Goal: Check status: Check status

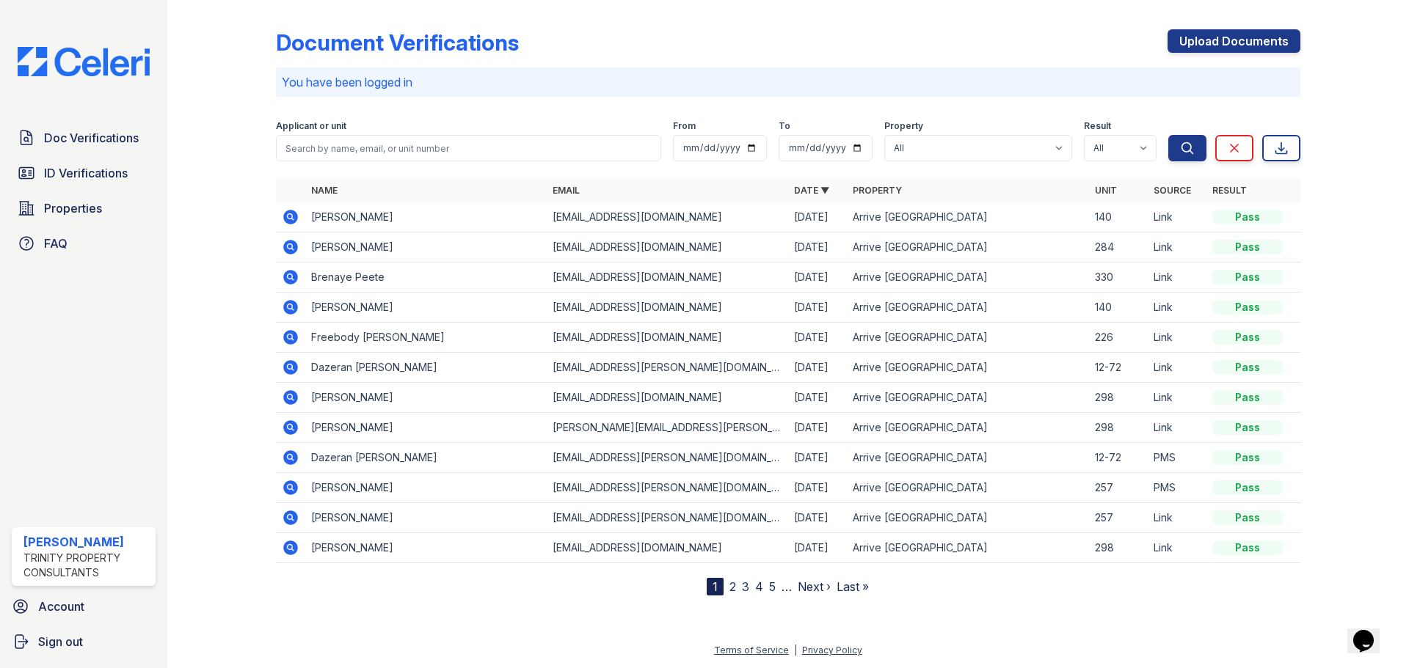
click at [291, 213] on icon at bounding box center [290, 217] width 15 height 15
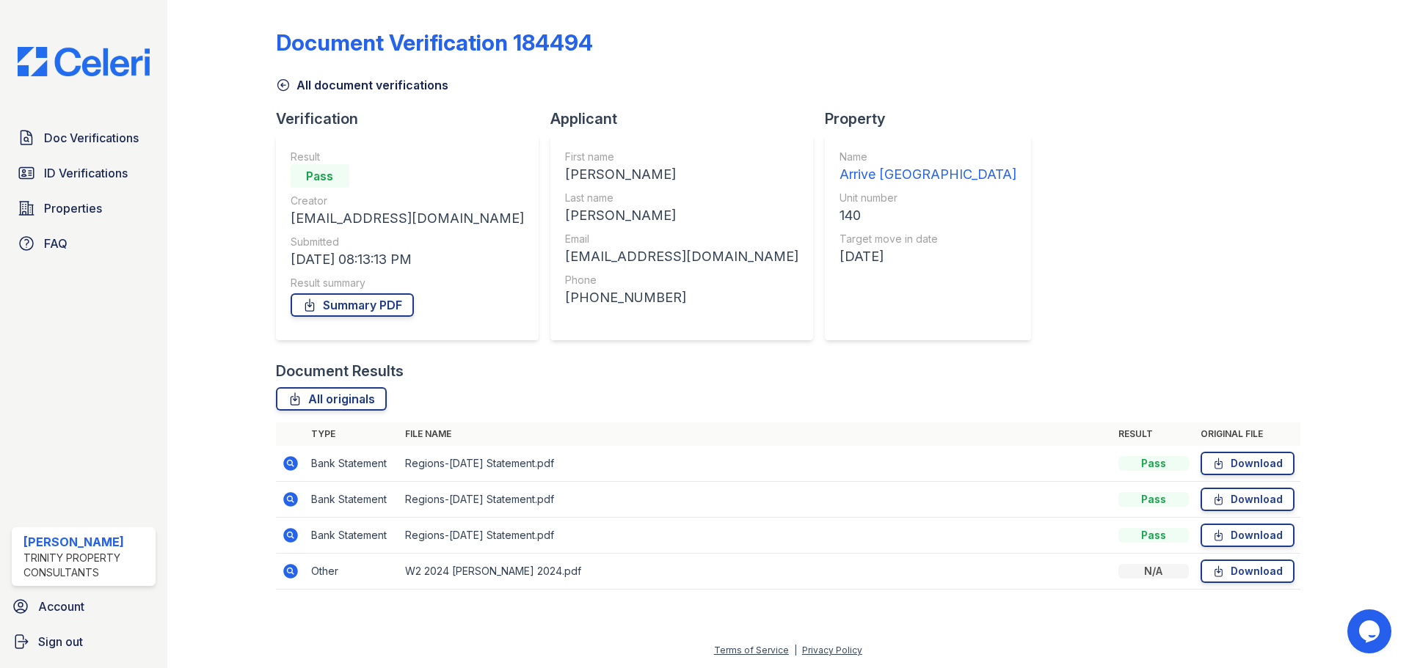
click at [289, 572] on icon at bounding box center [290, 571] width 4 height 4
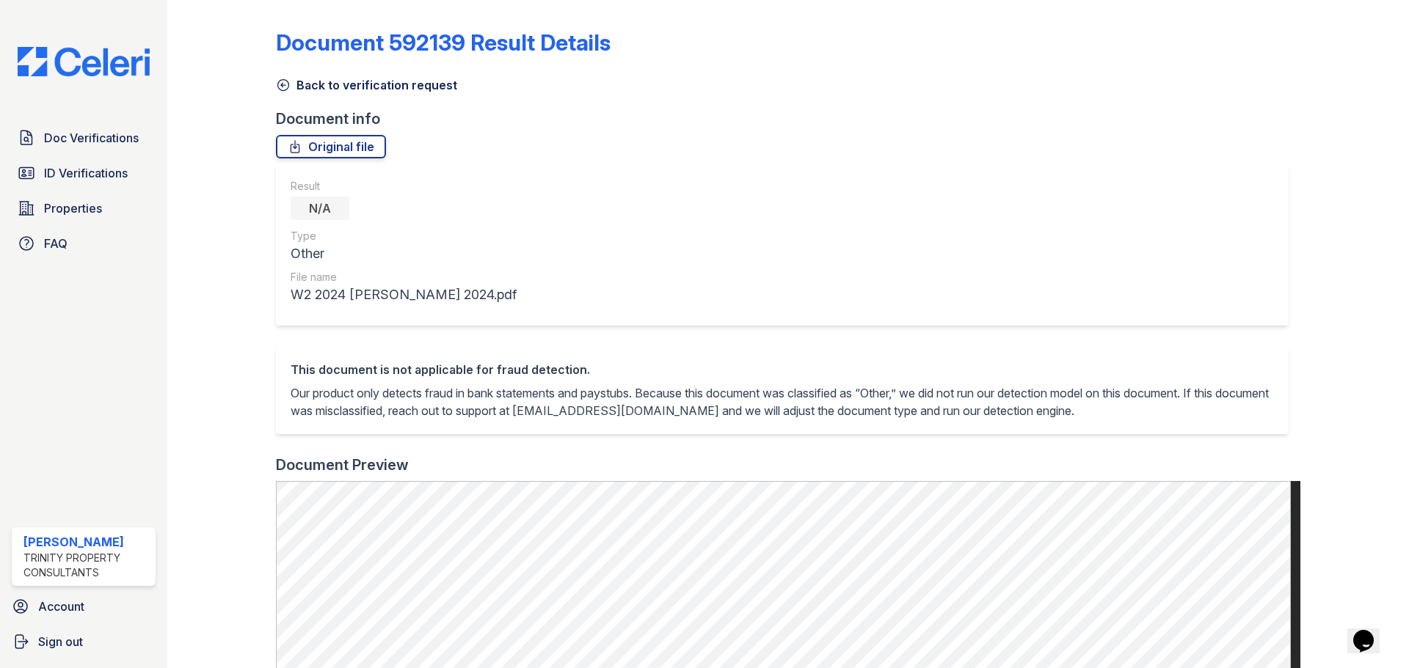
click at [295, 79] on link "Back to verification request" at bounding box center [366, 85] width 181 height 18
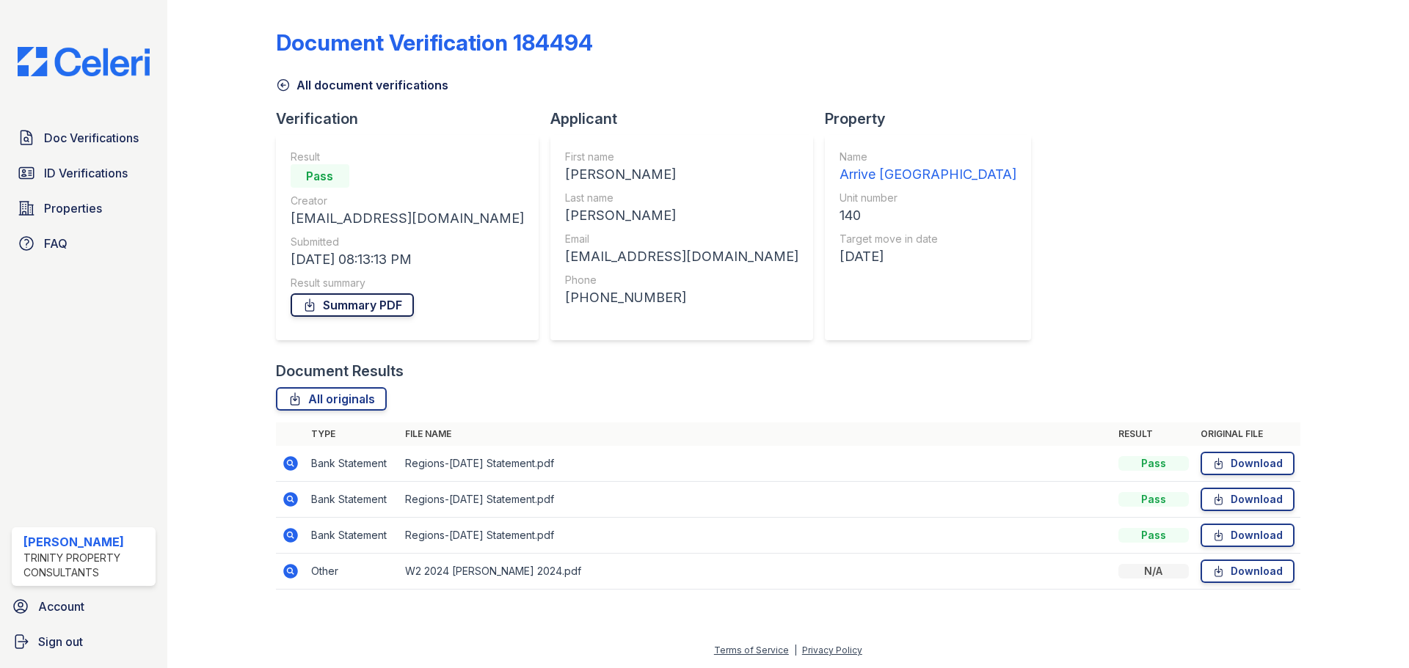
click at [339, 305] on link "Summary PDF" at bounding box center [352, 305] width 123 height 23
